Goal: Task Accomplishment & Management: Use online tool/utility

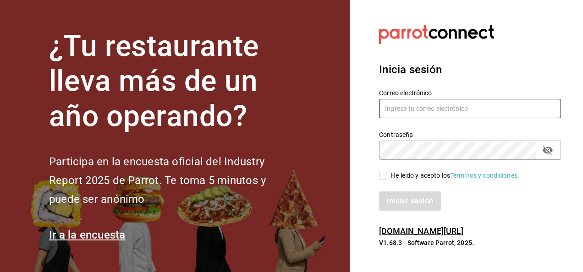
type input "[PERSON_NAME][EMAIL_ADDRESS][PERSON_NAME][DOMAIN_NAME]"
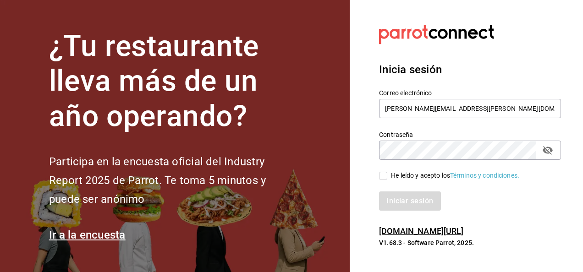
click at [382, 176] on input "He leído y acepto los Términos y condiciones." at bounding box center [383, 176] width 8 height 8
checkbox input "true"
click at [409, 199] on button "Iniciar sesión" at bounding box center [410, 201] width 62 height 19
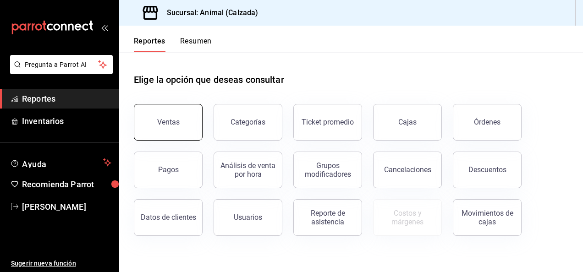
drag, startPoint x: 126, startPoint y: 137, endPoint x: 177, endPoint y: 118, distance: 54.4
click at [177, 118] on div "Ventas" at bounding box center [163, 117] width 80 height 48
click at [177, 118] on div "Ventas" at bounding box center [168, 122] width 22 height 9
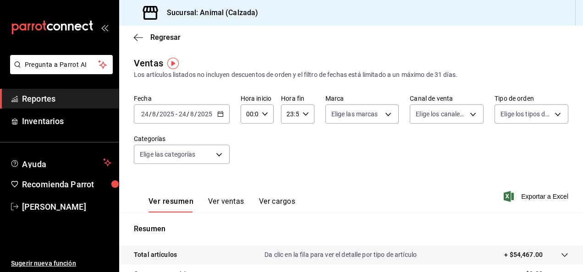
click at [216, 114] on div "[DATE] [DATE] - [DATE] [DATE]" at bounding box center [182, 114] width 96 height 19
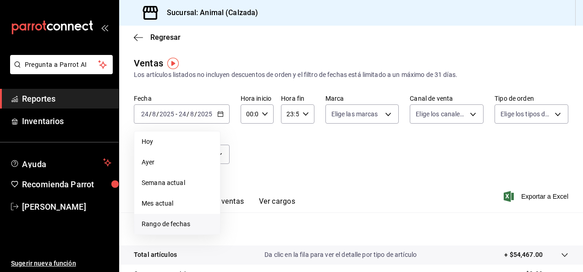
click at [168, 221] on span "Rango de fechas" at bounding box center [177, 225] width 71 height 10
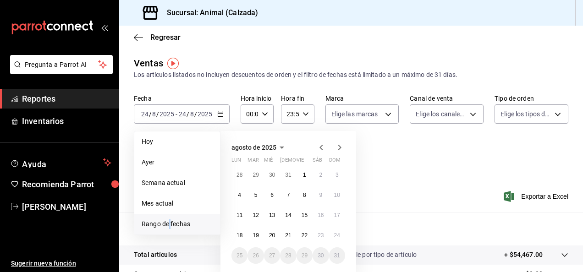
click at [168, 221] on span "Rango de fechas" at bounding box center [177, 225] width 71 height 10
click at [237, 228] on button "18" at bounding box center [240, 235] width 16 height 17
click at [338, 232] on button "24" at bounding box center [337, 235] width 16 height 17
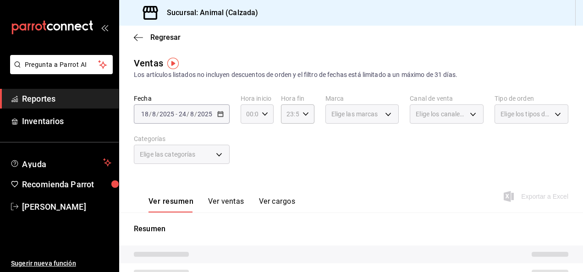
click at [264, 114] on icon "button" at bounding box center [265, 114] width 6 height 6
click at [264, 114] on div at bounding box center [291, 136] width 583 height 272
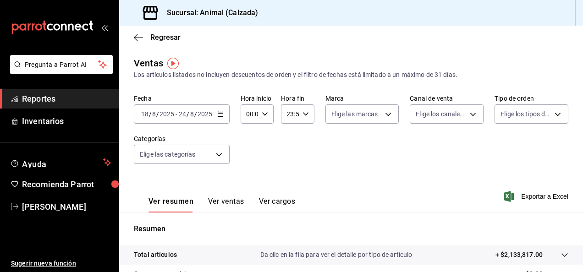
click at [265, 118] on div "00:00 Hora inicio" at bounding box center [257, 114] width 33 height 19
click at [248, 170] on span "05" at bounding box center [248, 172] width 2 height 7
type input "05:00"
click at [303, 115] on div at bounding box center [291, 136] width 583 height 272
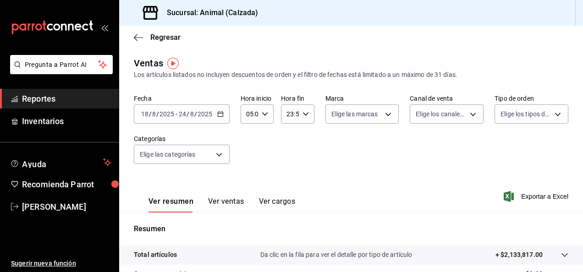
click at [305, 115] on icon "button" at bounding box center [306, 114] width 6 height 6
click at [288, 147] on span "05" at bounding box center [288, 147] width 2 height 7
click at [304, 137] on span "00" at bounding box center [305, 137] width 2 height 7
type input "05:00"
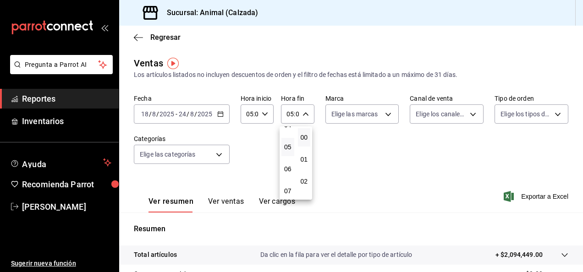
click at [384, 118] on div at bounding box center [291, 136] width 583 height 272
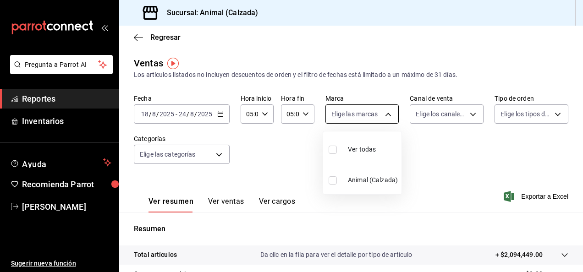
click at [384, 112] on body "Pregunta a Parrot AI Reportes Inventarios Ayuda Recomienda Parrot [PERSON_NAME]…" at bounding box center [291, 136] width 583 height 272
click at [332, 153] on input "checkbox" at bounding box center [333, 150] width 8 height 8
checkbox input "true"
type input "e26472f3-9262-489d-bcba-4c6b034529c7"
checkbox input "true"
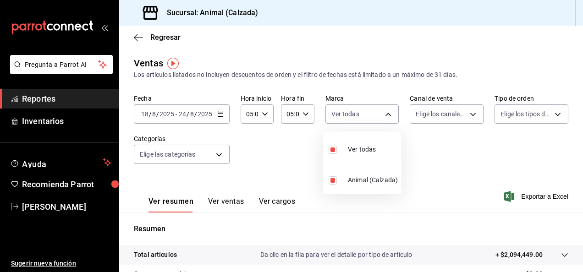
click at [466, 112] on div at bounding box center [291, 136] width 583 height 272
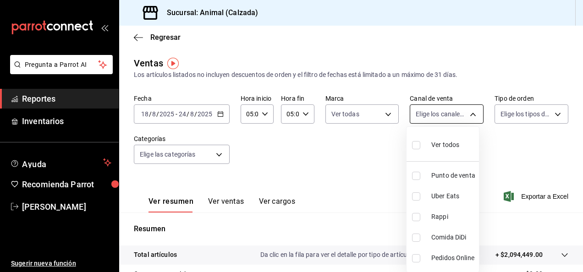
click at [471, 115] on body "Pregunta a Parrot AI Reportes Inventarios Ayuda Recomienda Parrot [PERSON_NAME]…" at bounding box center [291, 136] width 583 height 272
click at [409, 146] on li "Ver todos" at bounding box center [443, 144] width 72 height 27
type input "PARROT,UBER_EATS,RAPPI,DIDI_FOOD,ONLINE"
checkbox input "true"
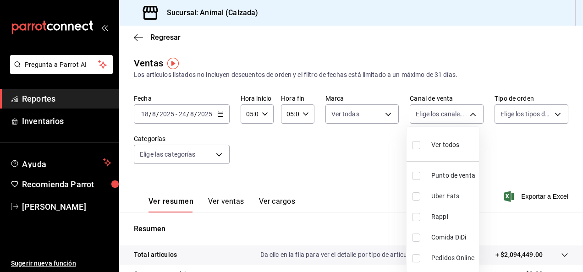
checkbox input "true"
click at [548, 113] on div at bounding box center [291, 136] width 583 height 272
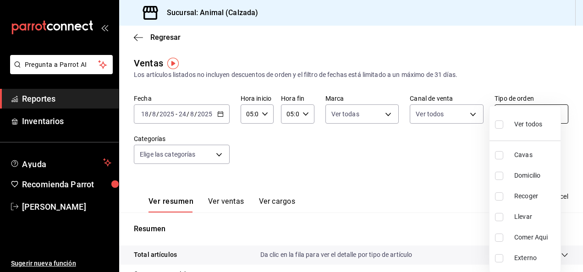
click at [551, 120] on body "Pregunta a Parrot AI Reportes Inventarios Ayuda Recomienda Parrot [PERSON_NAME]…" at bounding box center [291, 136] width 583 height 272
click at [507, 122] on label at bounding box center [501, 124] width 12 height 13
click at [503, 122] on input "checkbox" at bounding box center [499, 125] width 8 height 8
checkbox input "false"
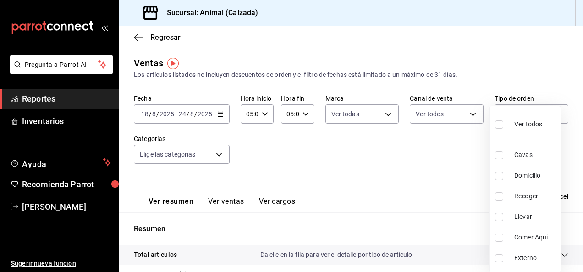
checkbox input "false"
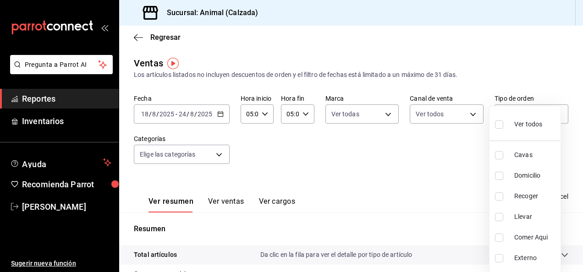
click at [501, 124] on input "checkbox" at bounding box center [499, 125] width 8 height 8
checkbox input "true"
type input "588630d3-b511-4bba-a729-32472510037f,54b7ae00-ca47-4ec1-b7ff-55842c0a2b62,92293…"
checkbox input "true"
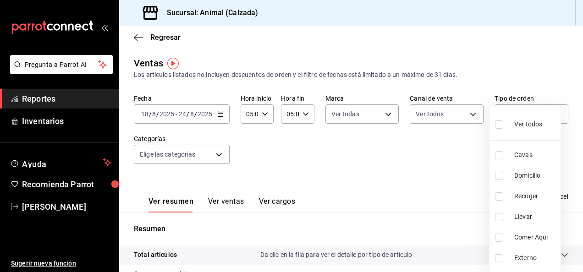
checkbox input "true"
click at [215, 155] on div at bounding box center [291, 136] width 583 height 272
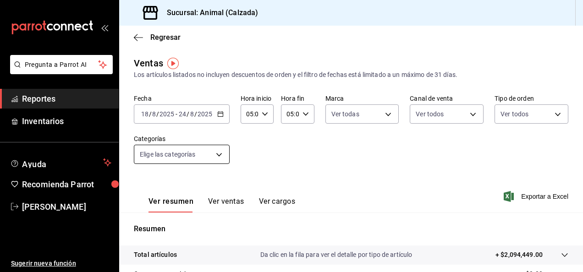
click at [209, 153] on body "Pregunta a Parrot AI Reportes Inventarios Ayuda Recomienda Parrot [PERSON_NAME]…" at bounding box center [291, 136] width 583 height 272
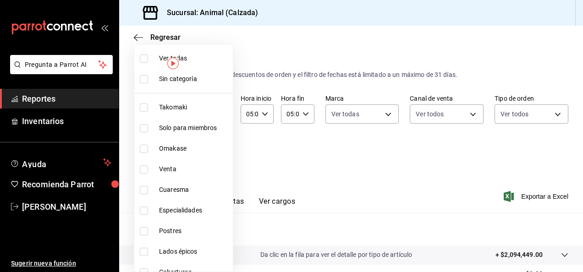
click at [149, 56] on label at bounding box center [146, 59] width 12 height 8
click at [148, 56] on input "checkbox" at bounding box center [144, 59] width 8 height 8
checkbox input "false"
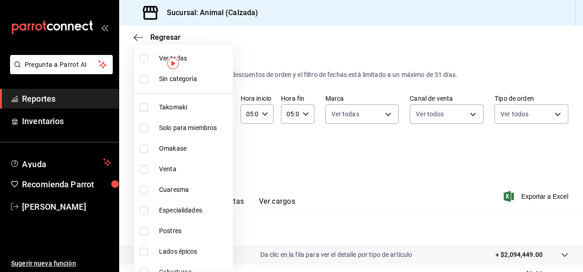
checkbox input "false"
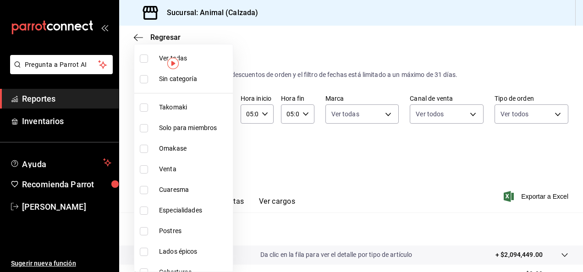
checkbox input "false"
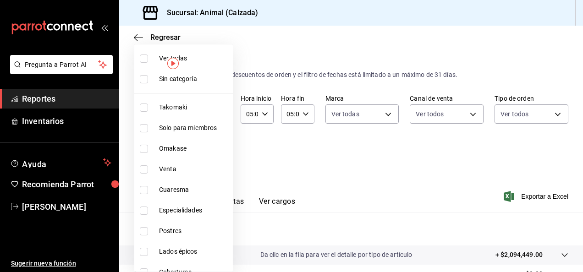
checkbox input "false"
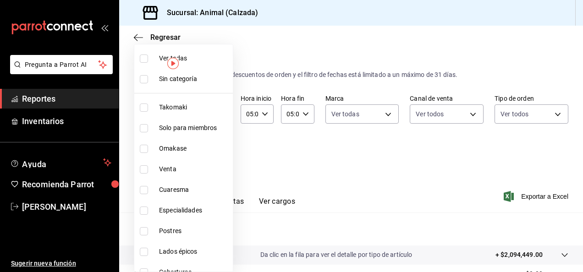
checkbox input "false"
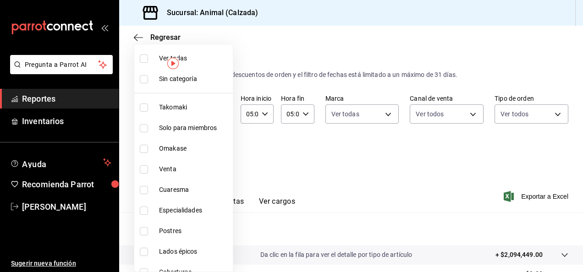
checkbox input "false"
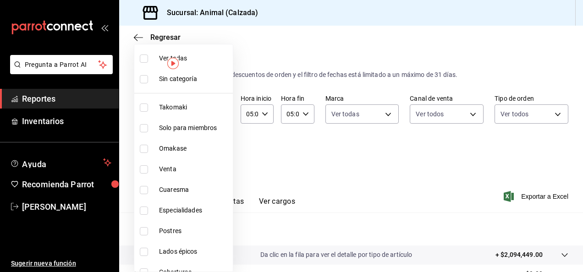
checkbox input "false"
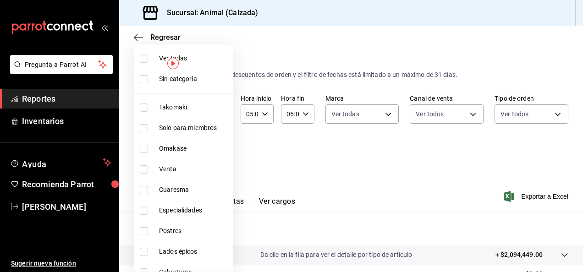
checkbox input "false"
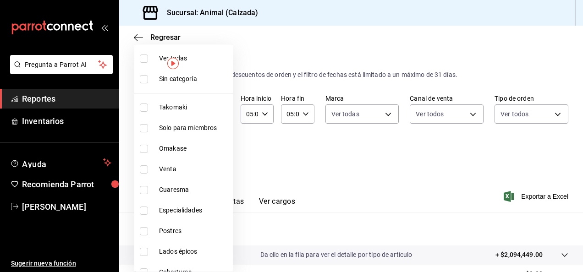
checkbox input "false"
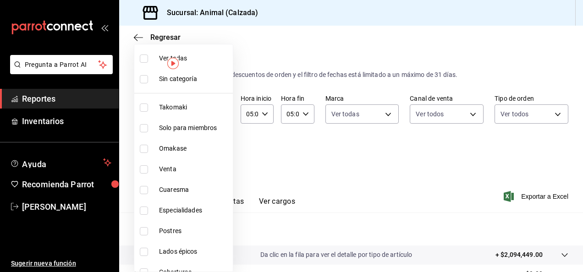
checkbox input "false"
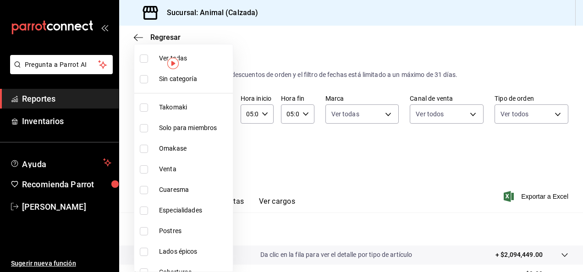
checkbox input "false"
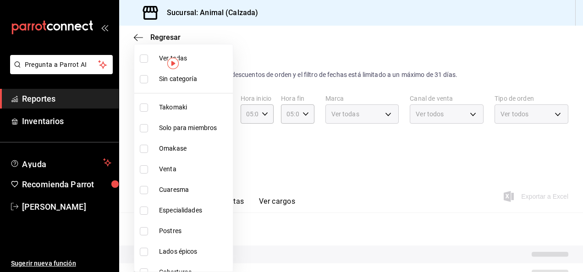
click at [144, 56] on input "checkbox" at bounding box center [144, 59] width 8 height 8
checkbox input "true"
type input "5d35a5f4-3063-4397-a550-a8f4eca83956,9bcdf976-3d2d-44f2-8aa2-d656f6bc4aaa,d84f4…"
checkbox input "true"
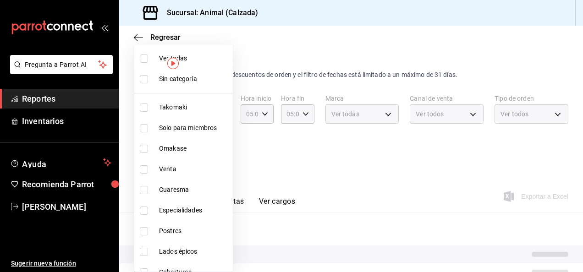
checkbox input "true"
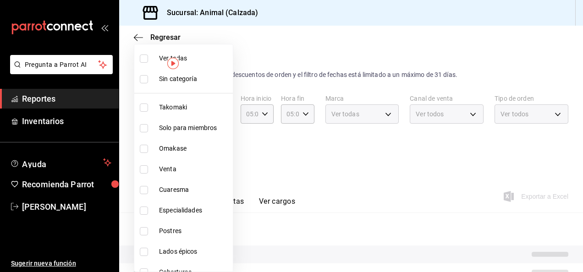
checkbox input "true"
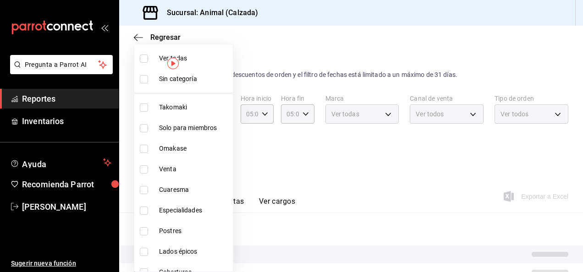
checkbox input "true"
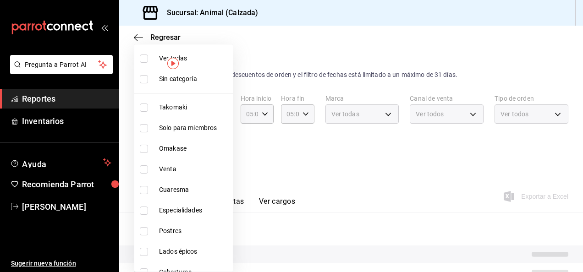
checkbox input "true"
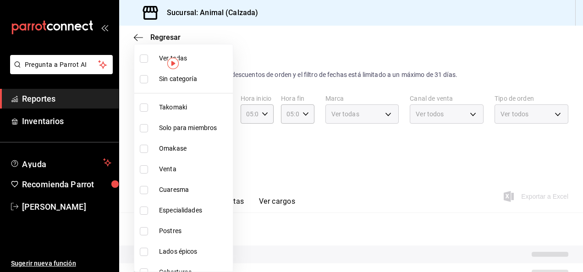
checkbox input "true"
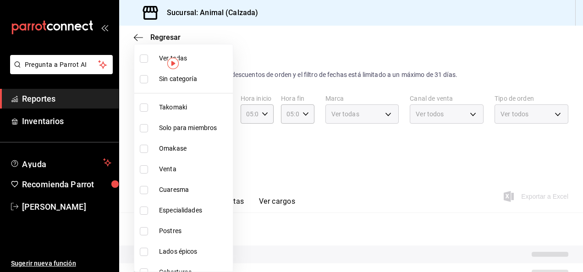
checkbox input "true"
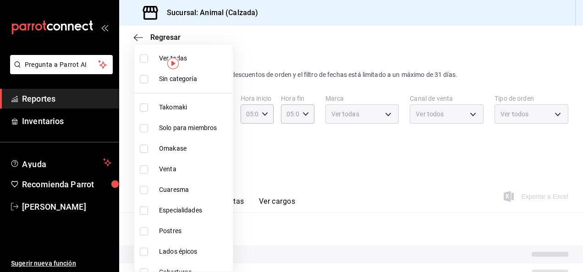
checkbox input "true"
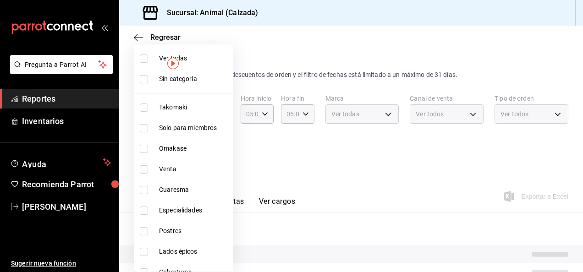
checkbox input "true"
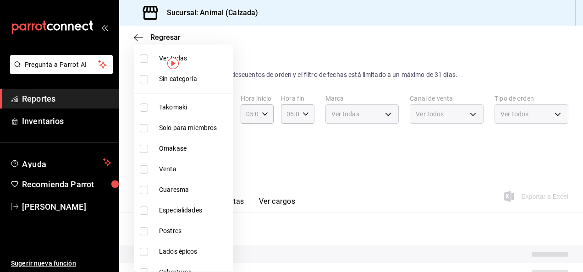
checkbox input "true"
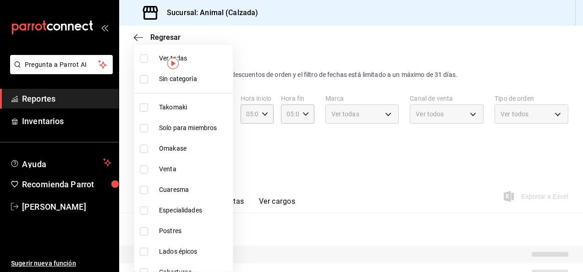
checkbox input "true"
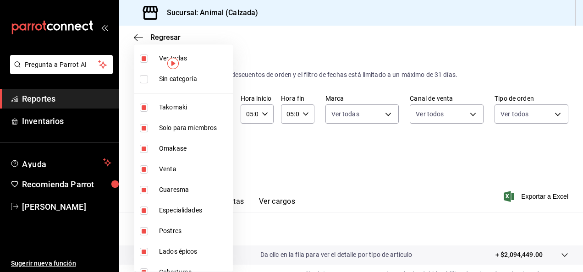
click at [526, 195] on div at bounding box center [291, 136] width 583 height 272
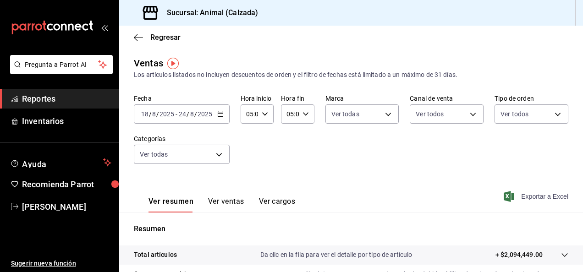
click at [525, 194] on font "Exportar a Excel" at bounding box center [544, 196] width 47 height 7
